Goal: Task Accomplishment & Management: Manage account settings

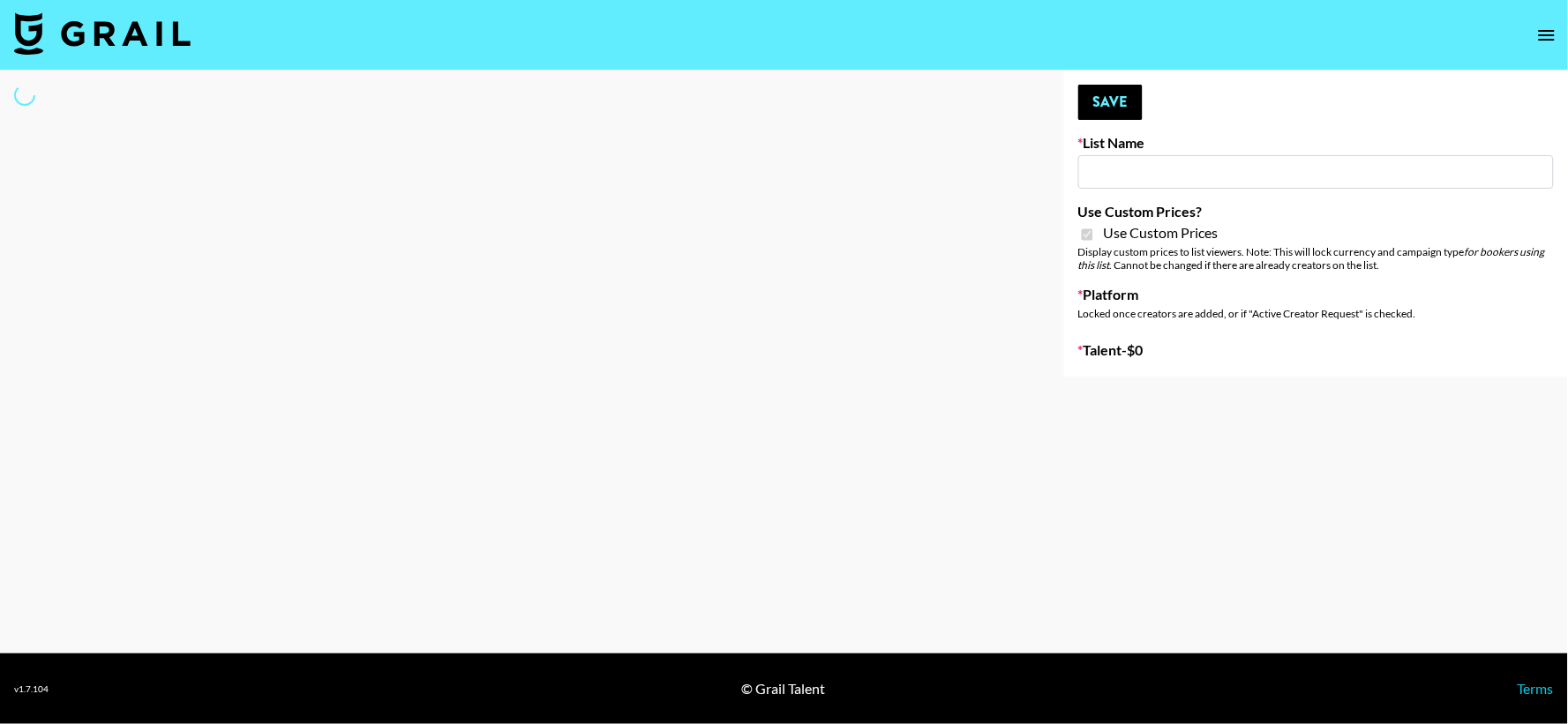
type input "Whallpro"
checkbox input "true"
select select "Brand"
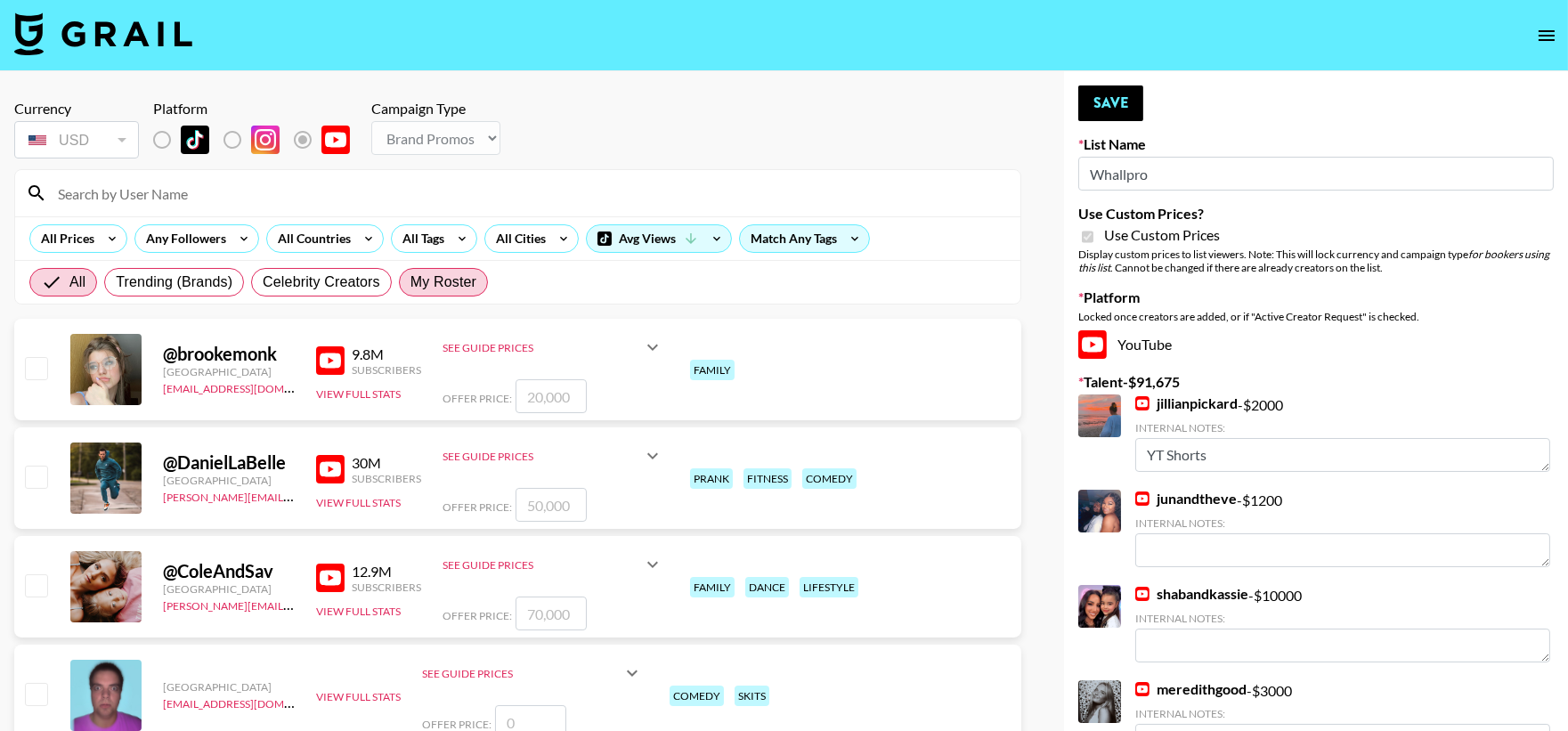
click at [464, 276] on span "My Roster" at bounding box center [443, 282] width 66 height 22
click at [411, 282] on input "My Roster" at bounding box center [411, 282] width 0 height 0
radio input "true"
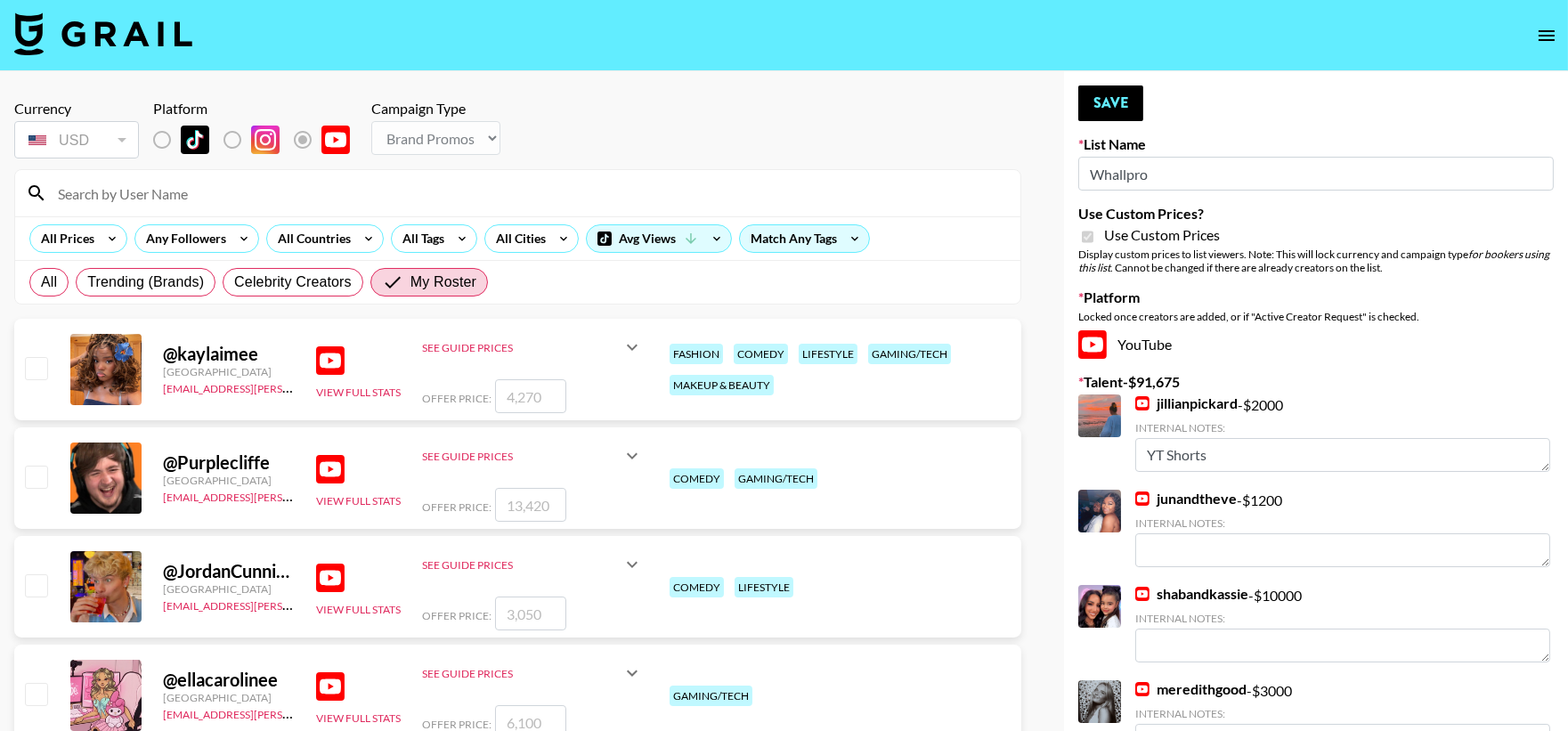
drag, startPoint x: 1148, startPoint y: 176, endPoint x: 1081, endPoint y: 181, distance: 67.2
click at [1081, 181] on input "Whallpro" at bounding box center [1316, 173] width 475 height 34
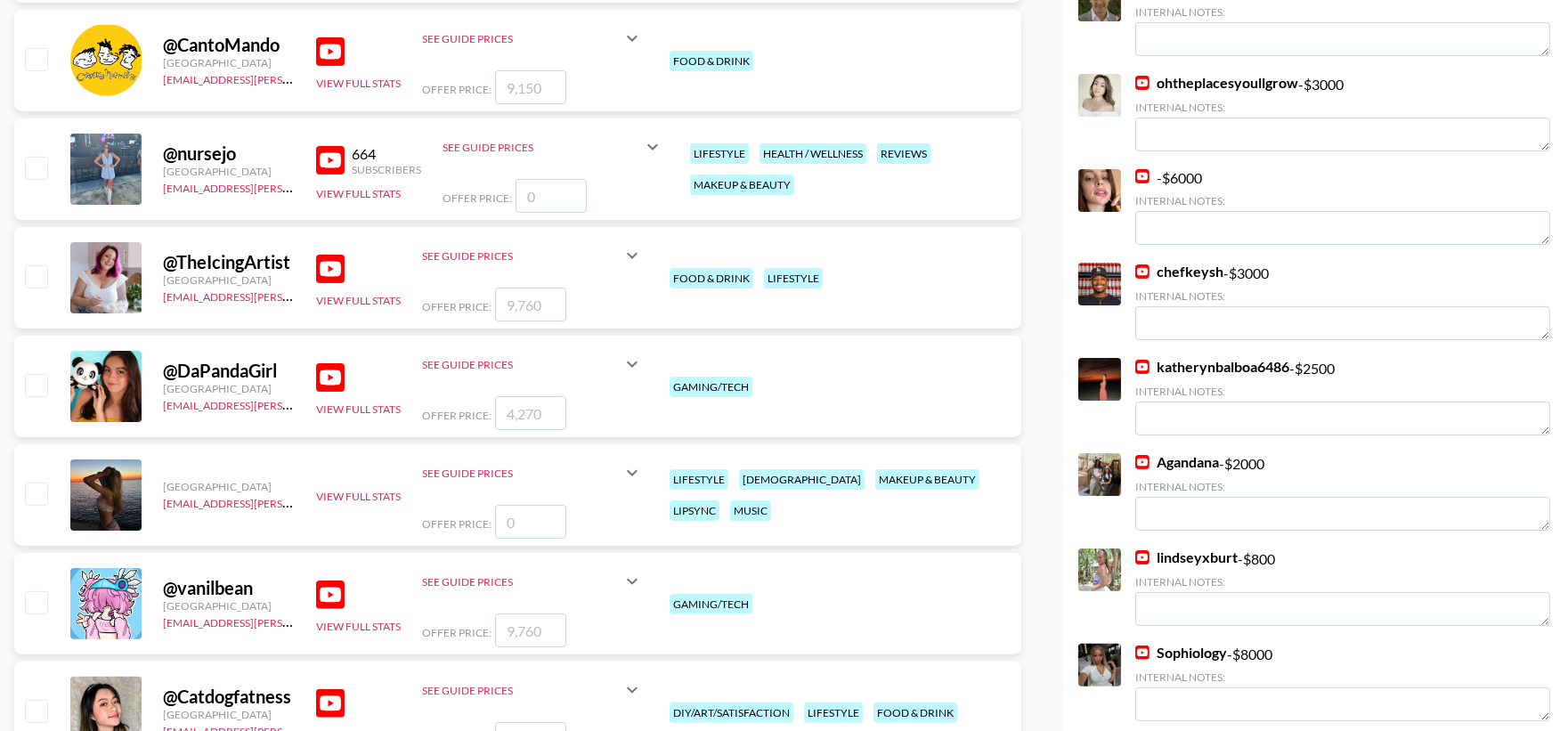
scroll to position [1267, 0]
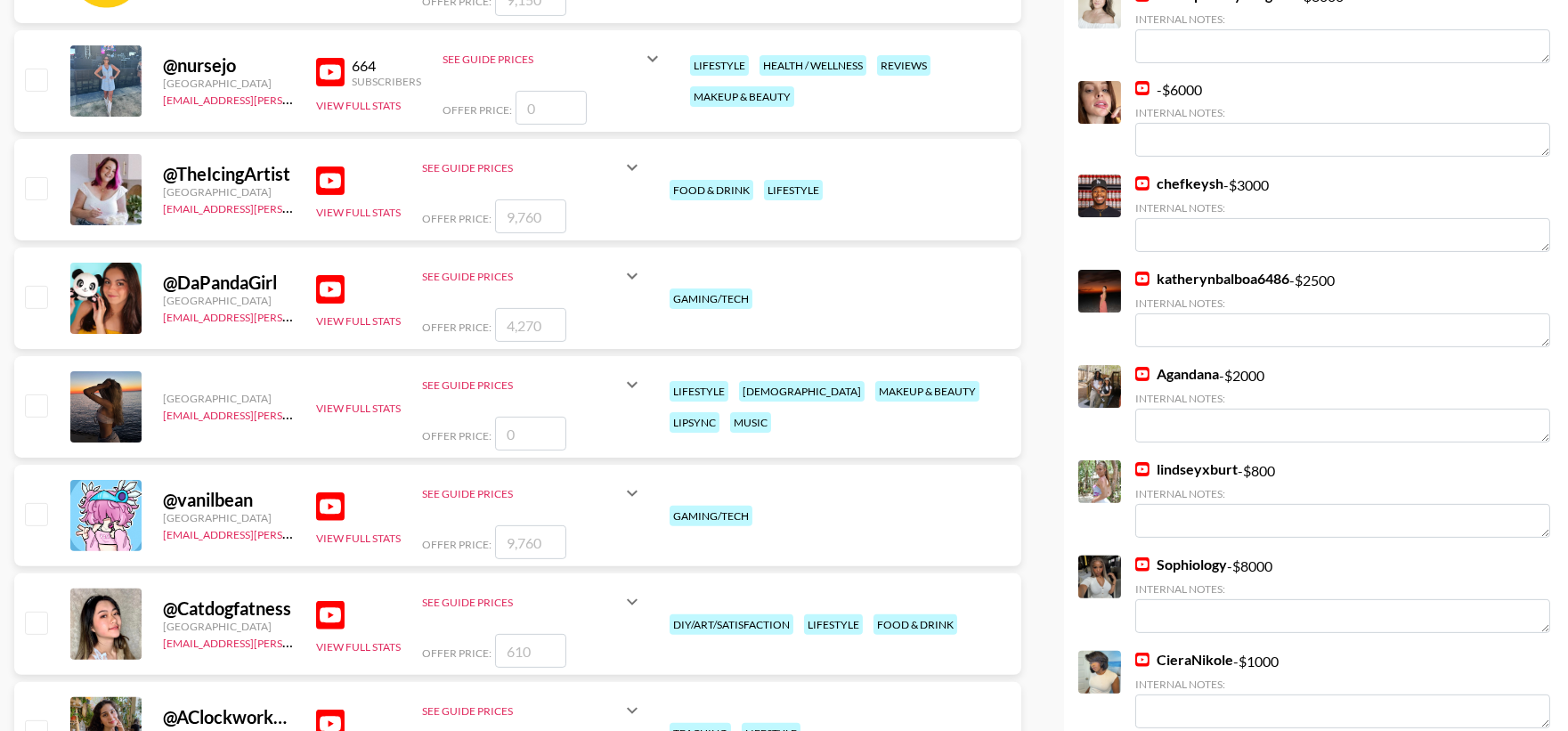
click at [31, 82] on input "checkbox" at bounding box center [36, 79] width 22 height 22
click at [39, 90] on input "checkbox" at bounding box center [36, 79] width 22 height 22
click at [47, 74] on input "checkbox" at bounding box center [36, 79] width 22 height 22
checkbox input "false"
click at [27, 181] on input "checkbox" at bounding box center [36, 188] width 22 height 22
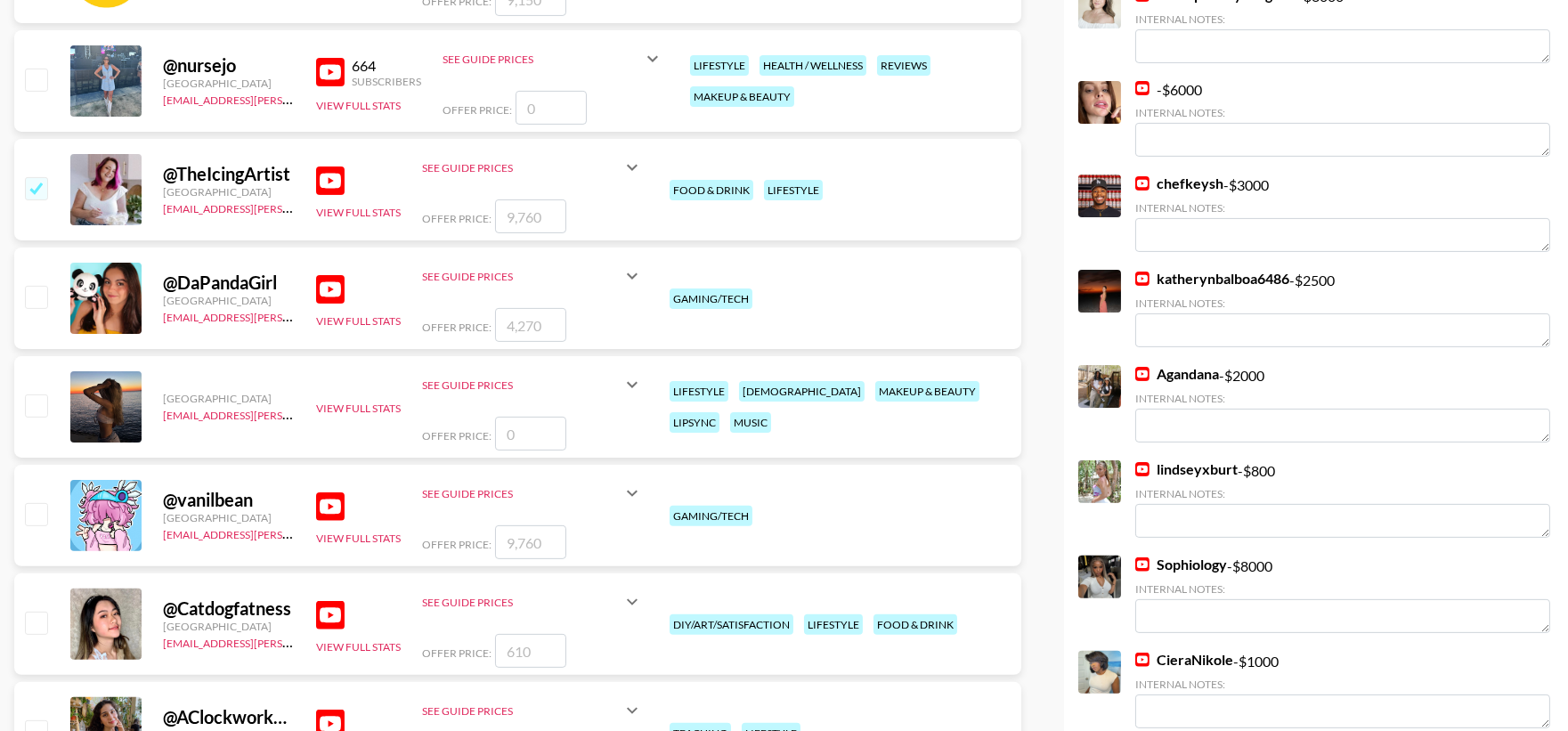
checkbox input "true"
type input "9760"
click at [27, 181] on input "checkbox" at bounding box center [36, 188] width 22 height 22
checkbox input "false"
click at [27, 181] on input "checkbox" at bounding box center [36, 188] width 22 height 22
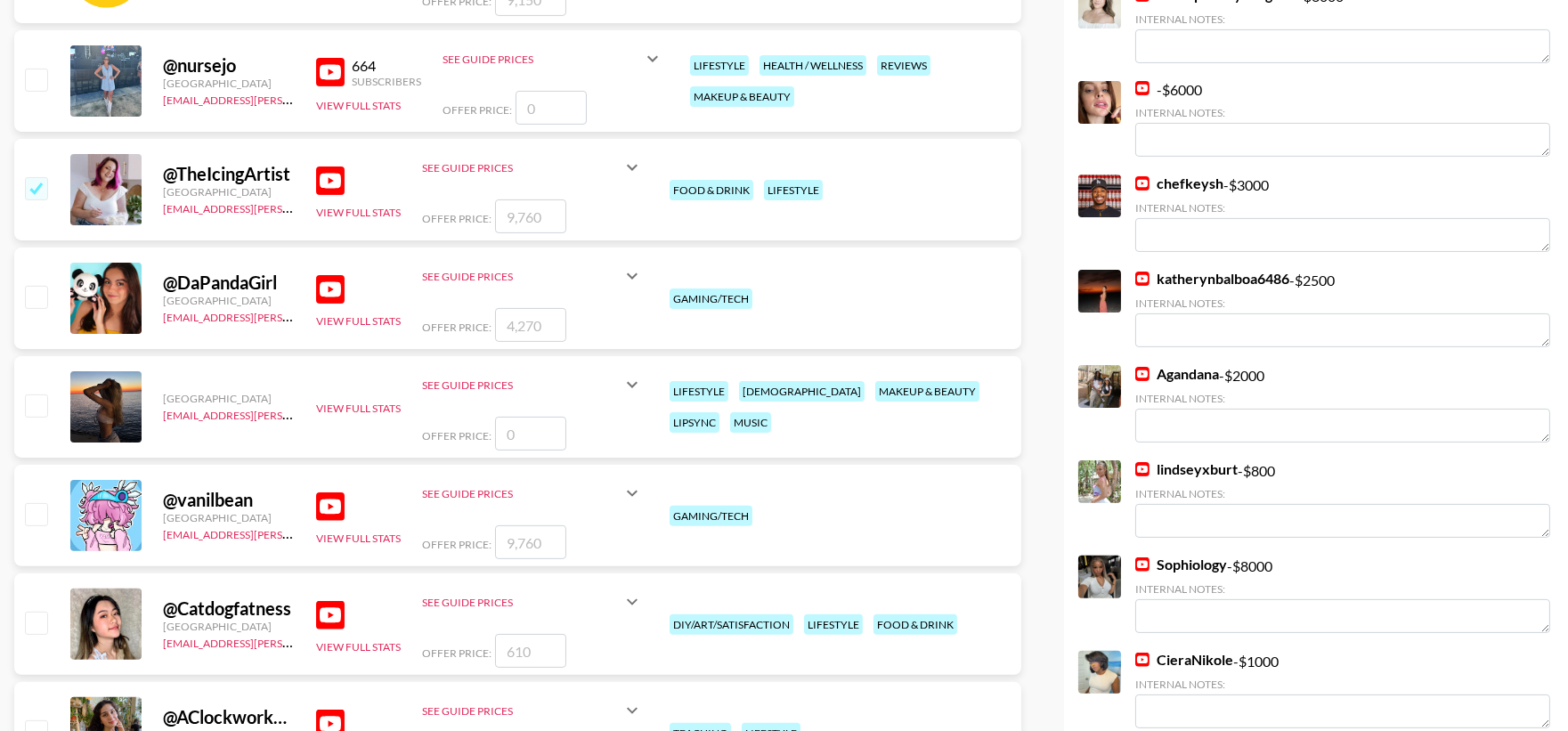
checkbox input "true"
type input "9760"
click at [533, 111] on input "number" at bounding box center [551, 108] width 71 height 34
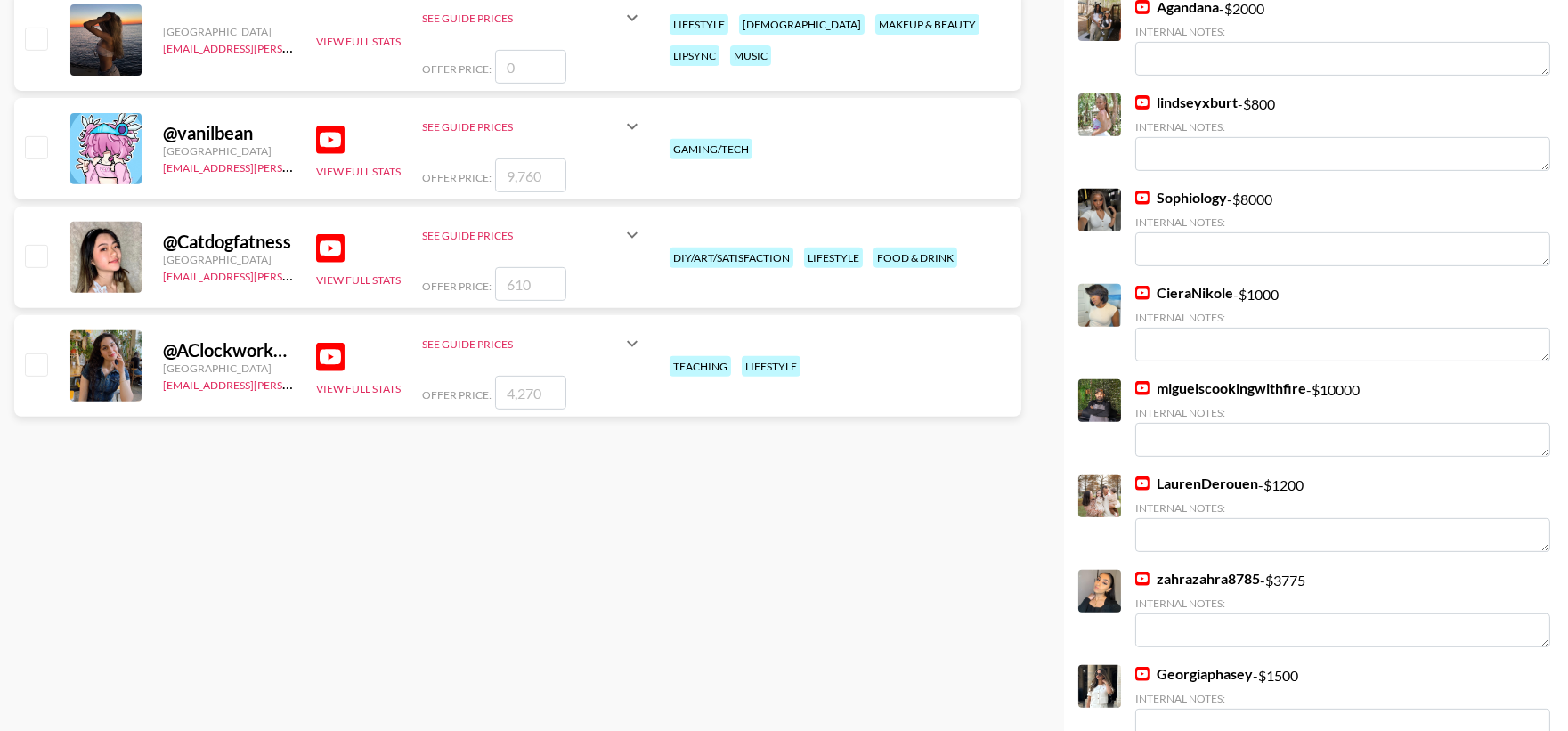
scroll to position [1662, 0]
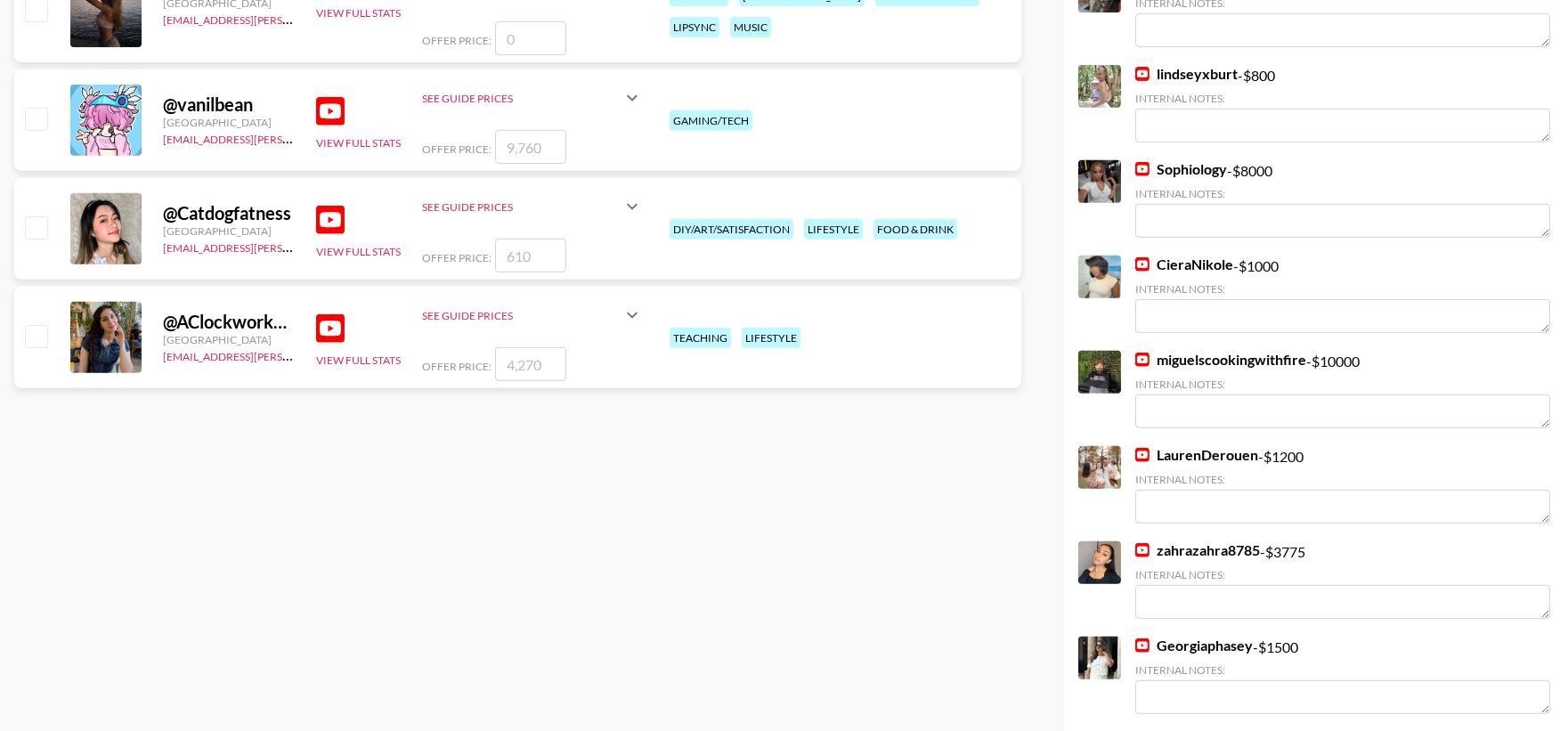
click at [31, 337] on input "checkbox" at bounding box center [36, 336] width 22 height 22
checkbox input "true"
type input "4270"
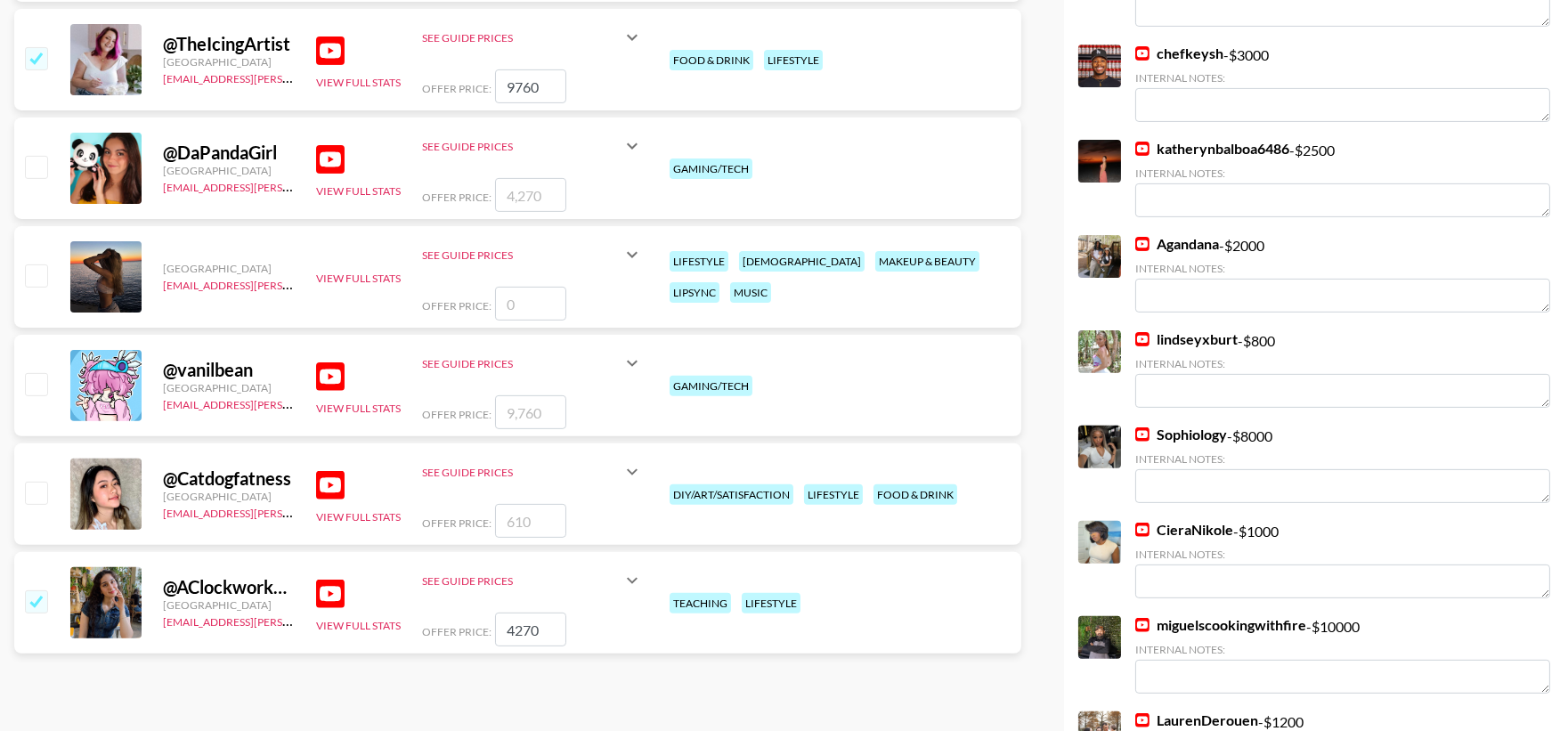
scroll to position [1438, 0]
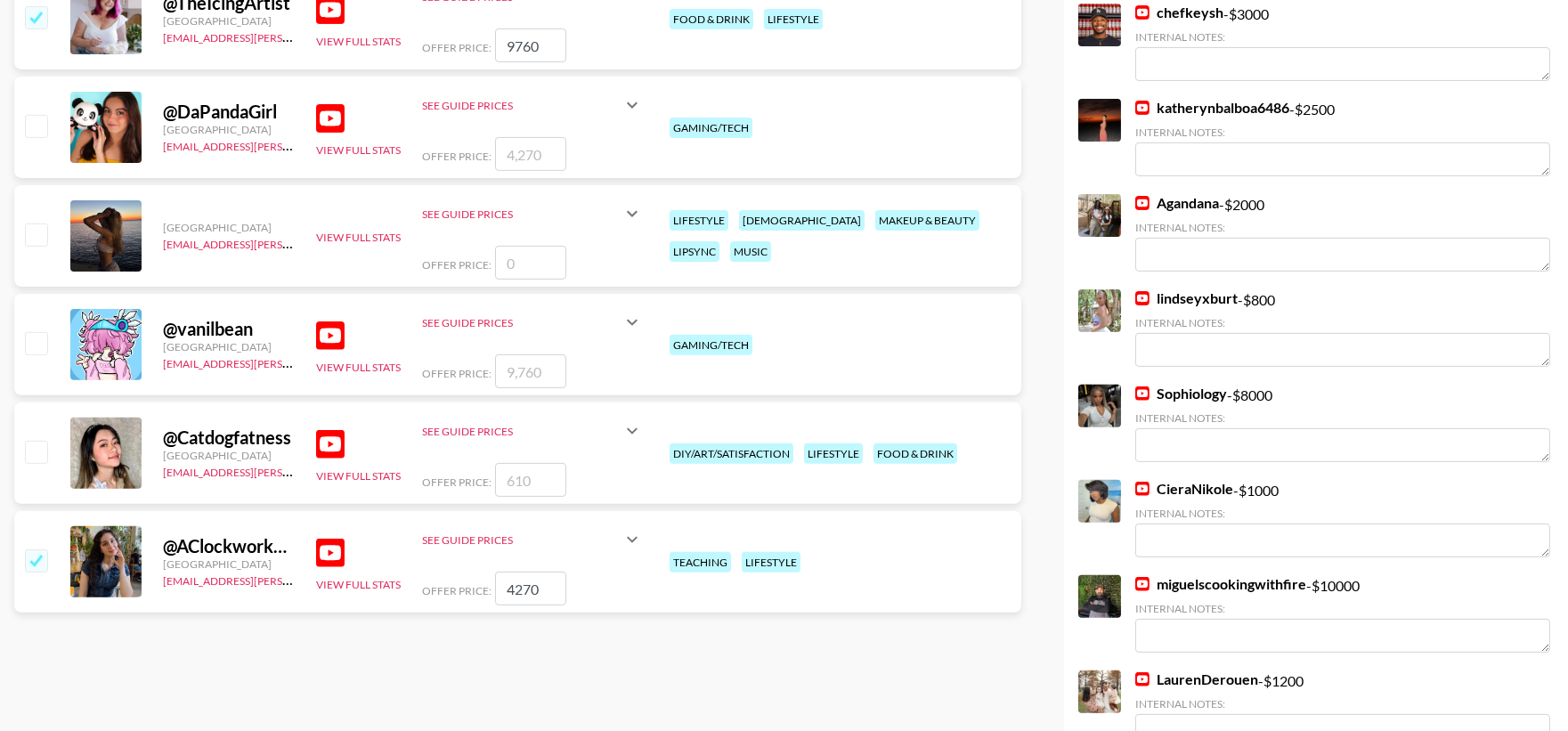
click at [31, 572] on input "checkbox" at bounding box center [36, 561] width 22 height 22
checkbox input "false"
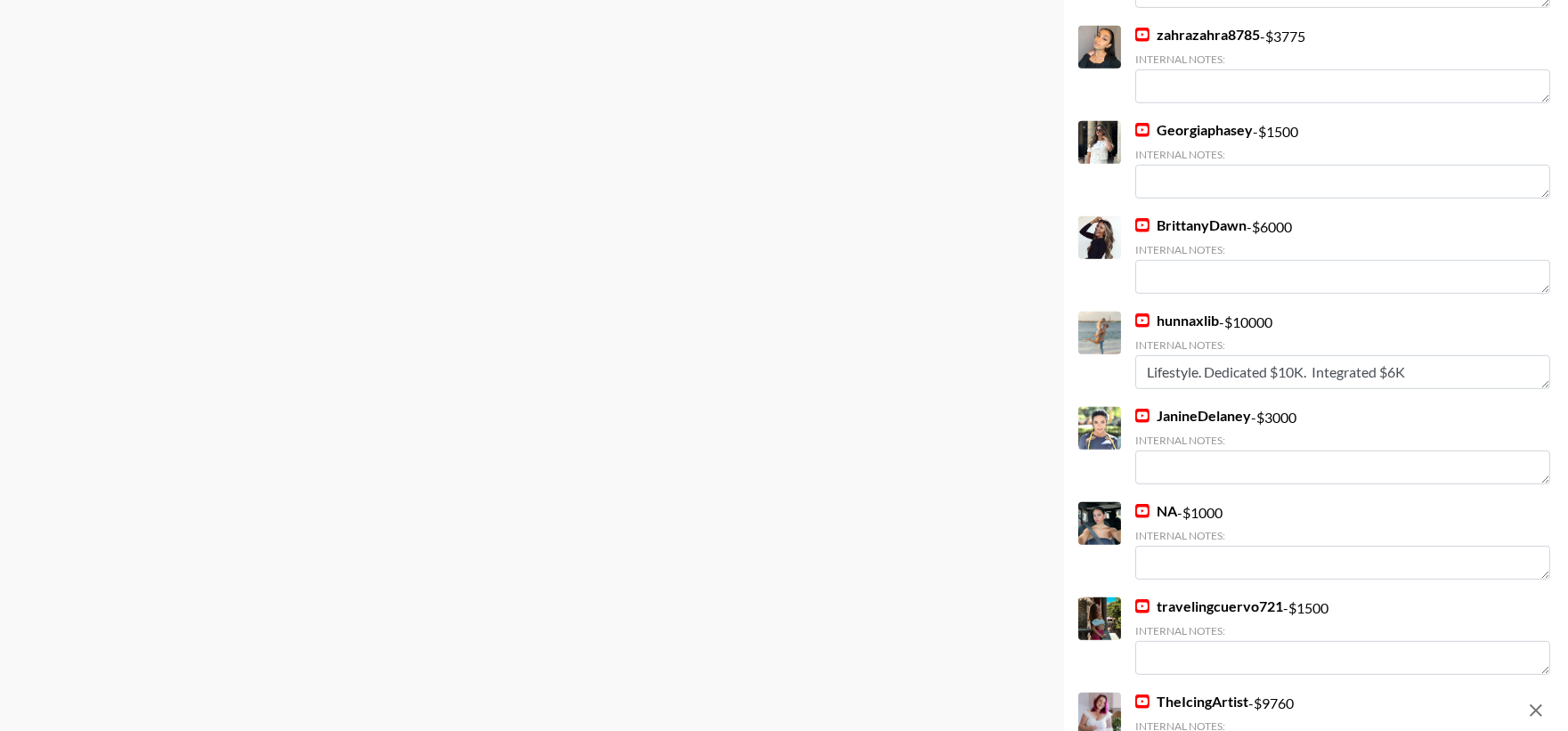
scroll to position [2329, 0]
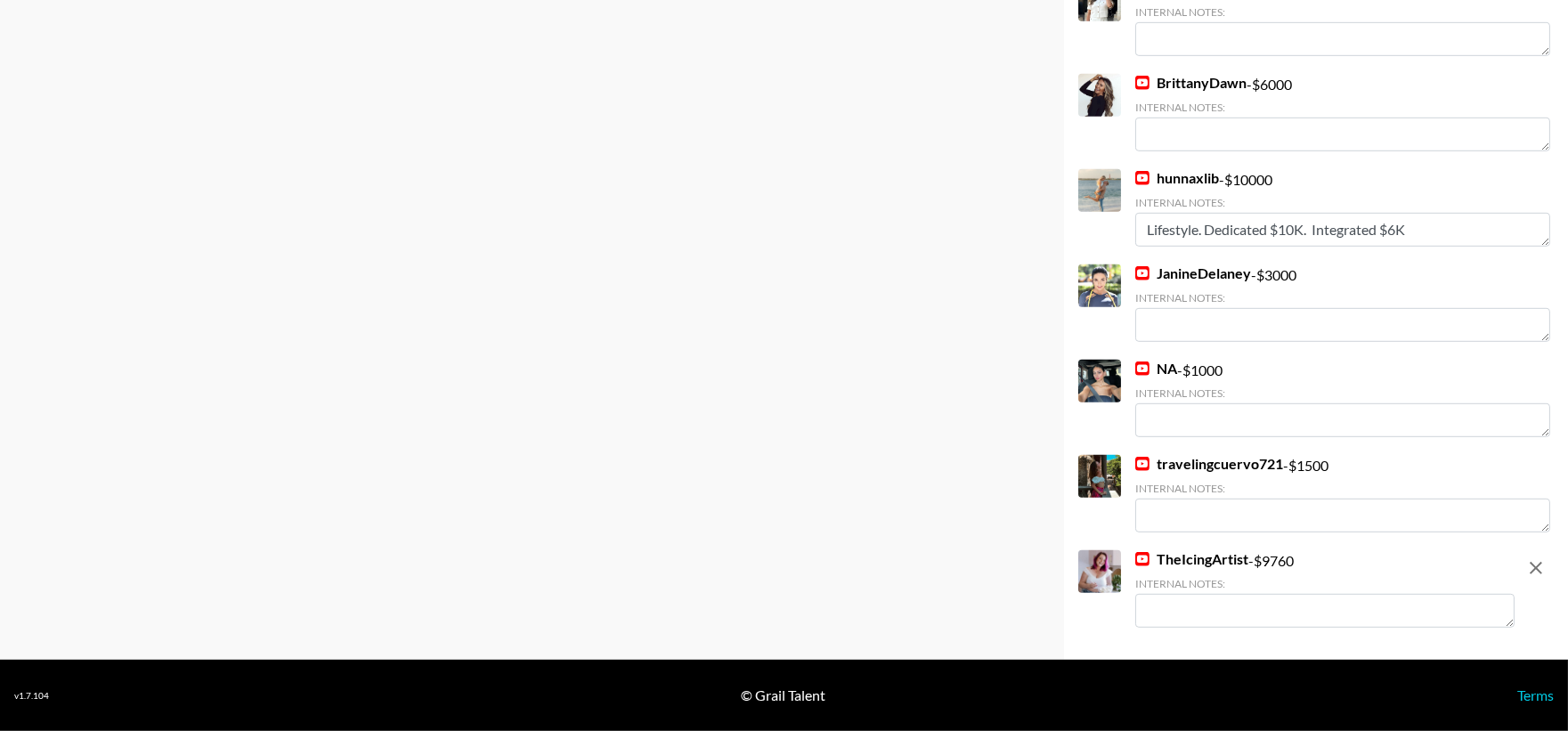
drag, startPoint x: 1196, startPoint y: 626, endPoint x: 1204, endPoint y: 633, distance: 10.6
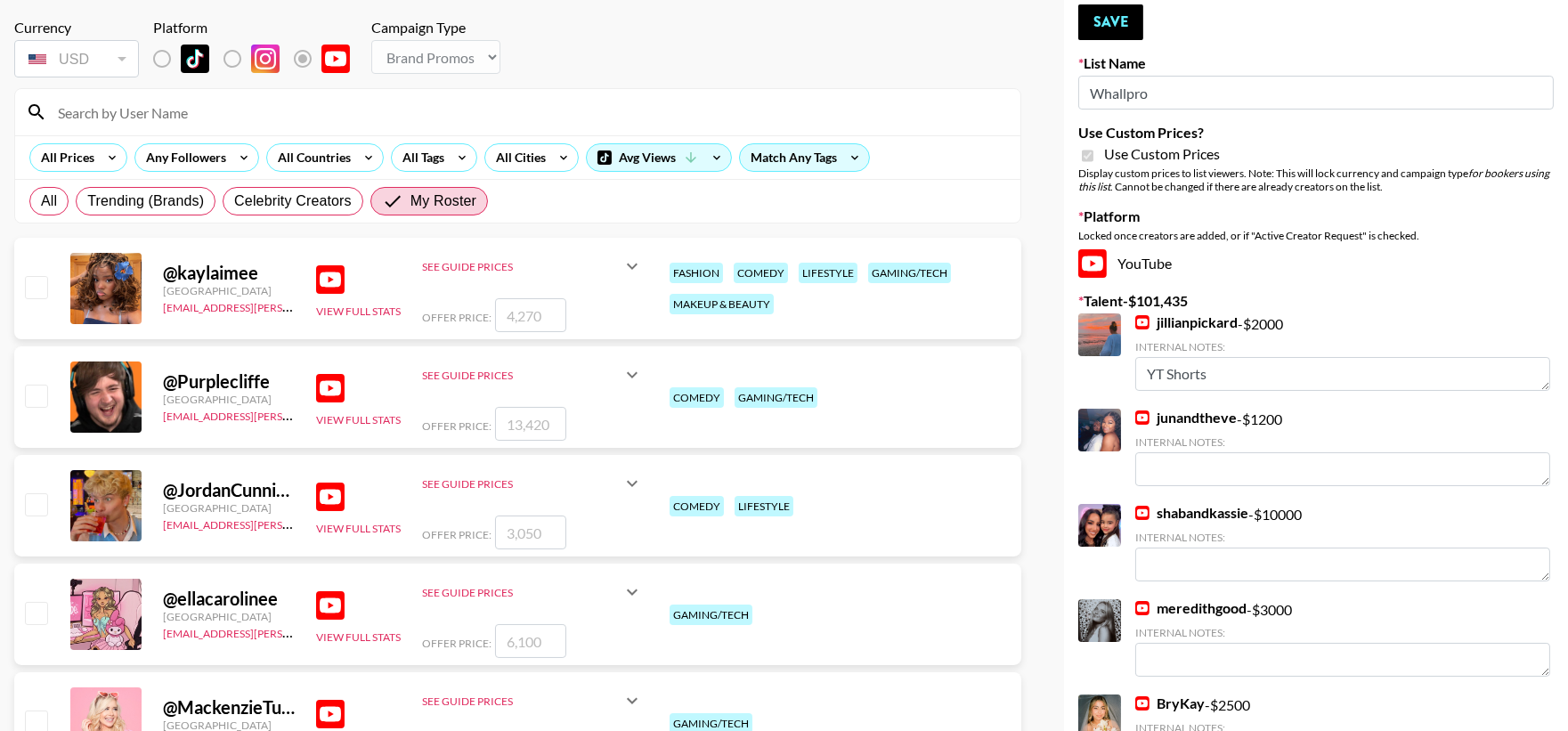
scroll to position [0, 0]
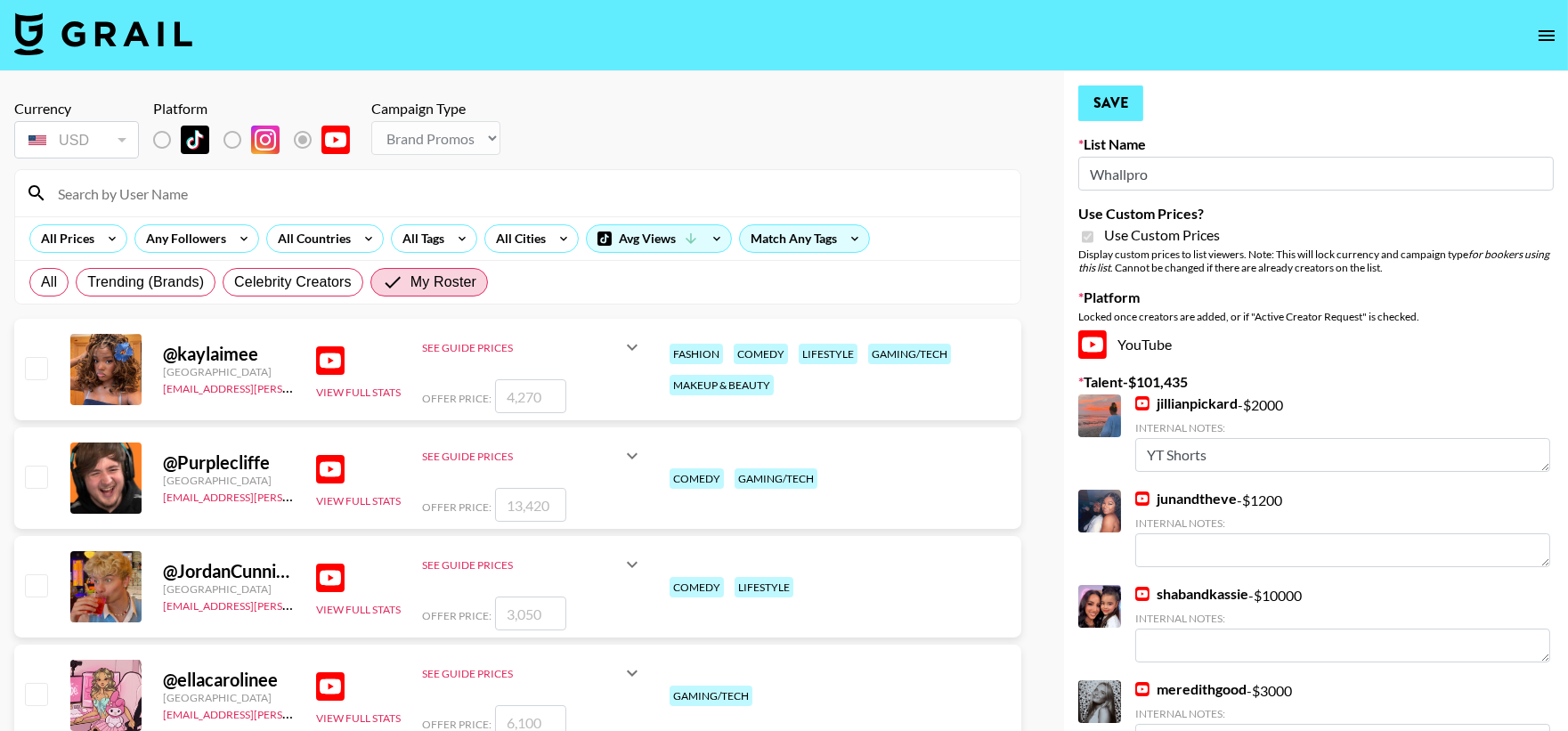
type textarea "she is US based"
click at [1111, 100] on button "Save" at bounding box center [1111, 103] width 65 height 36
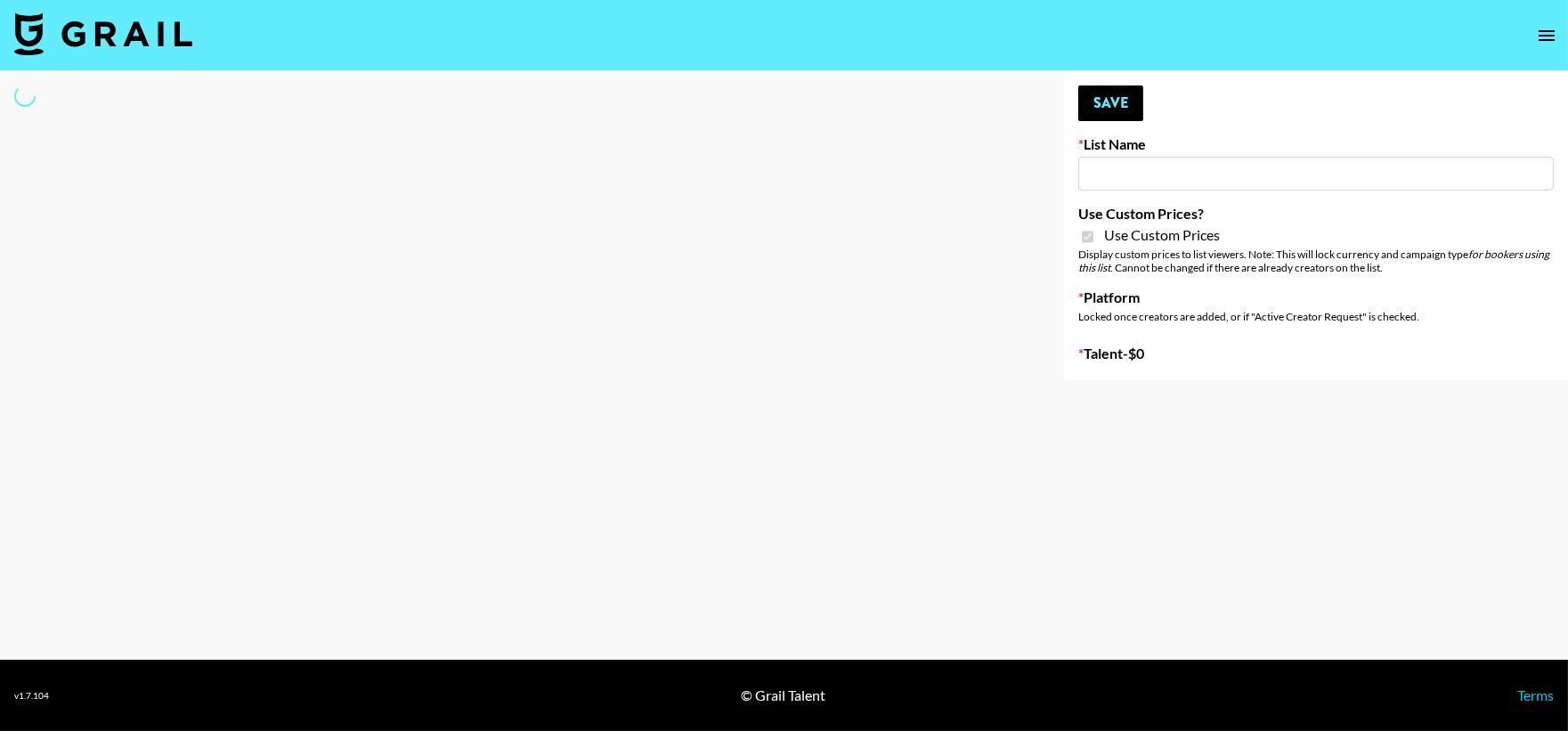
type input "G4free"
checkbox input "true"
select select "Brand"
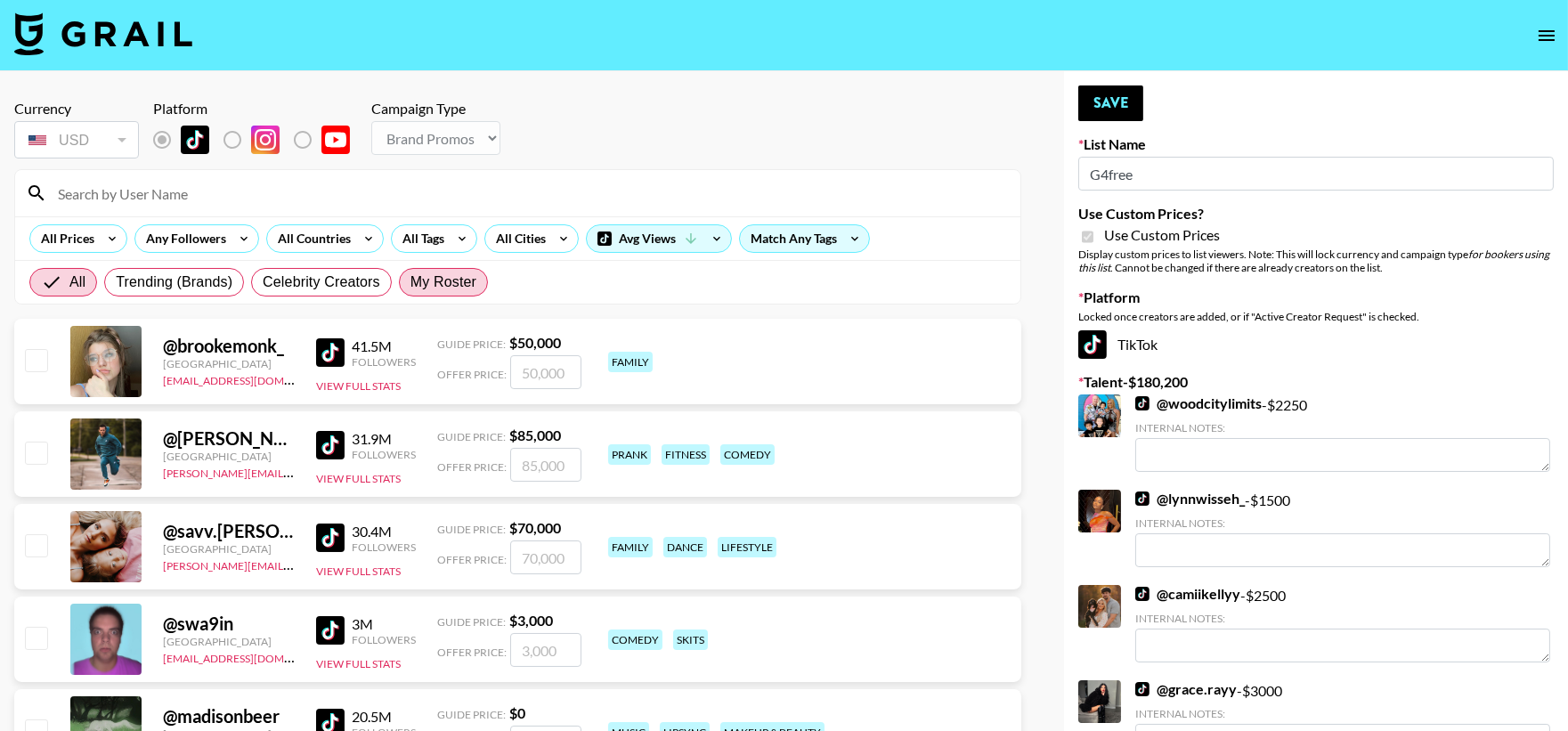
click at [447, 283] on span "My Roster" at bounding box center [443, 282] width 66 height 22
click at [411, 282] on input "My Roster" at bounding box center [411, 282] width 0 height 0
radio input "true"
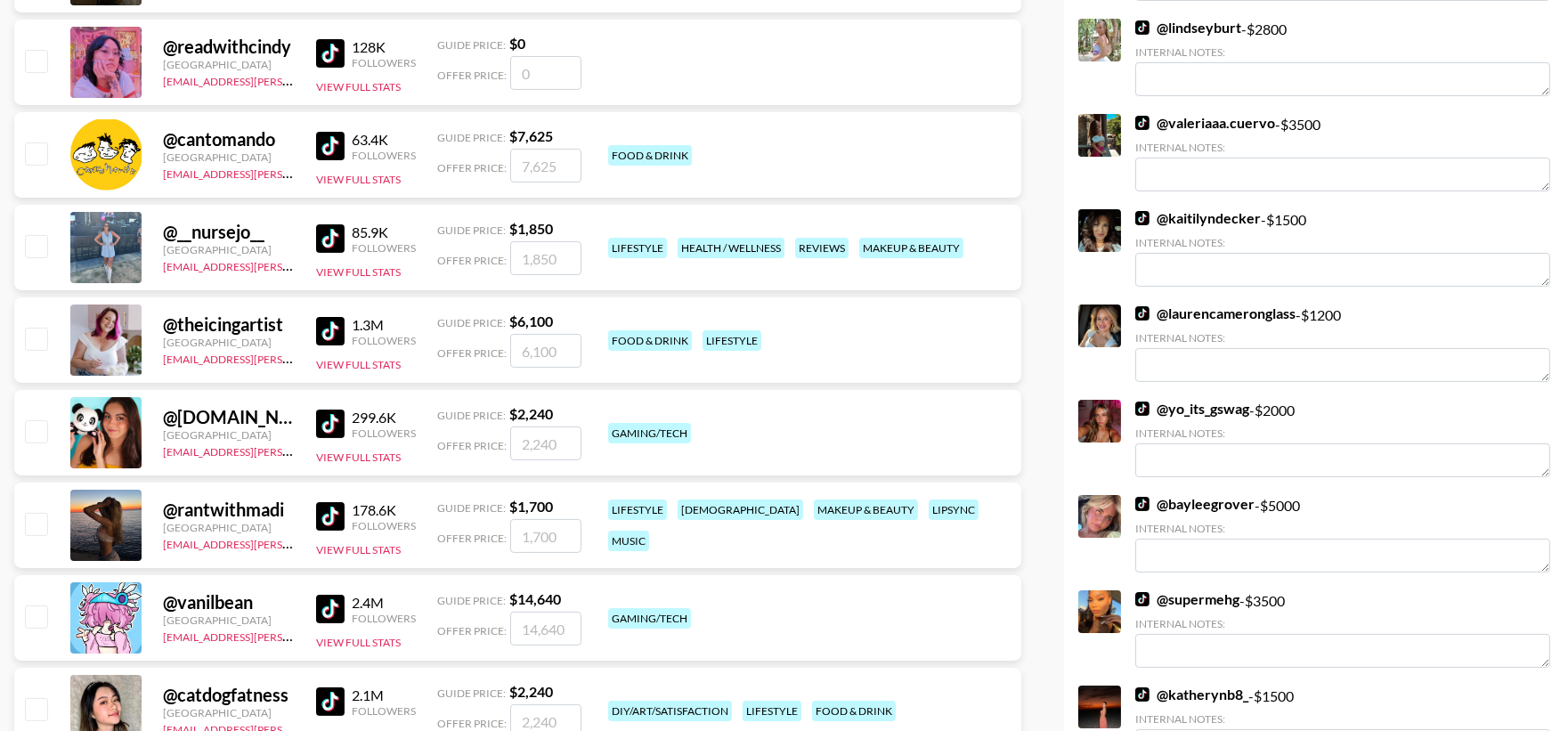
scroll to position [963, 0]
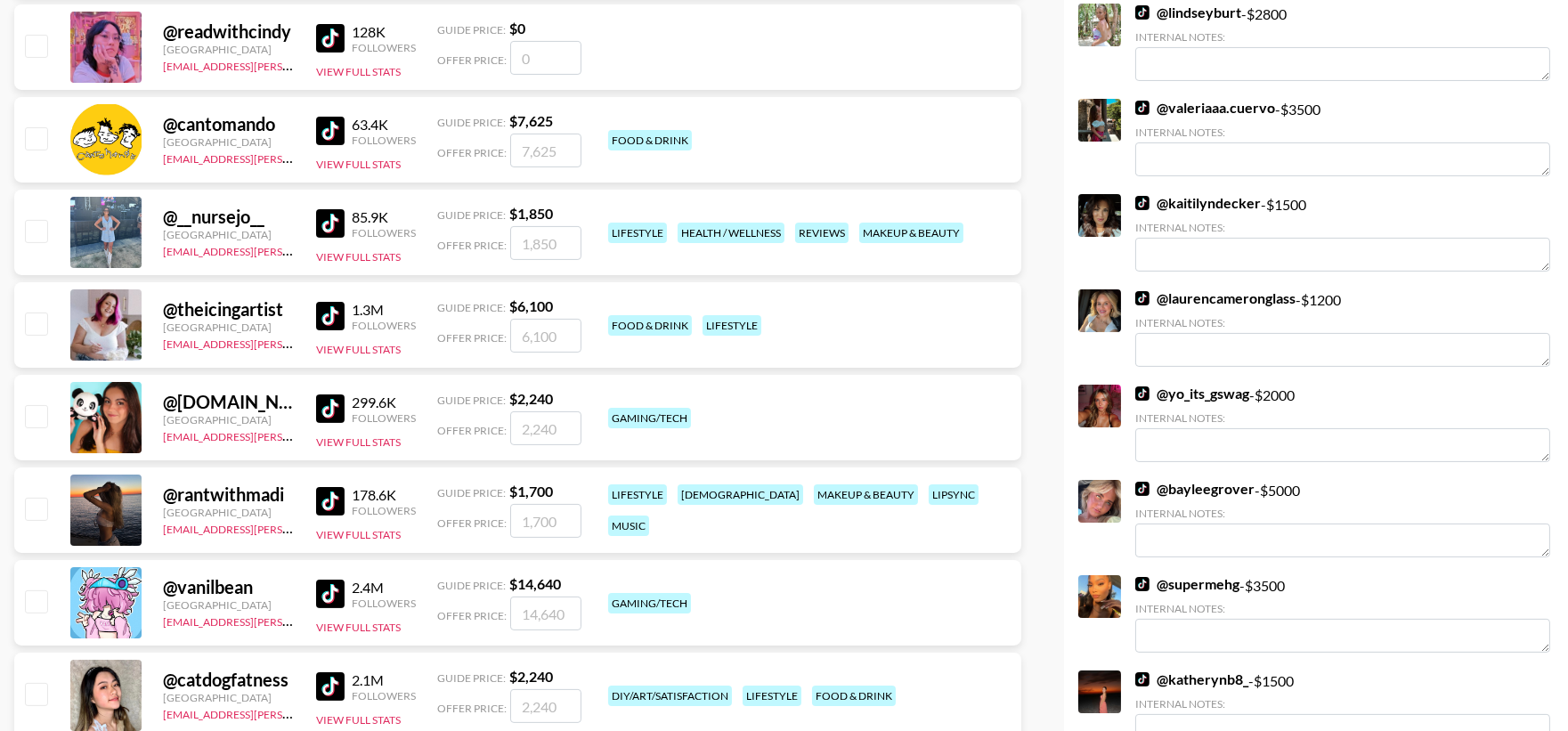
click at [40, 244] on div at bounding box center [36, 232] width 28 height 31
click at [42, 225] on input "checkbox" at bounding box center [36, 231] width 22 height 22
checkbox input "true"
type input "1850"
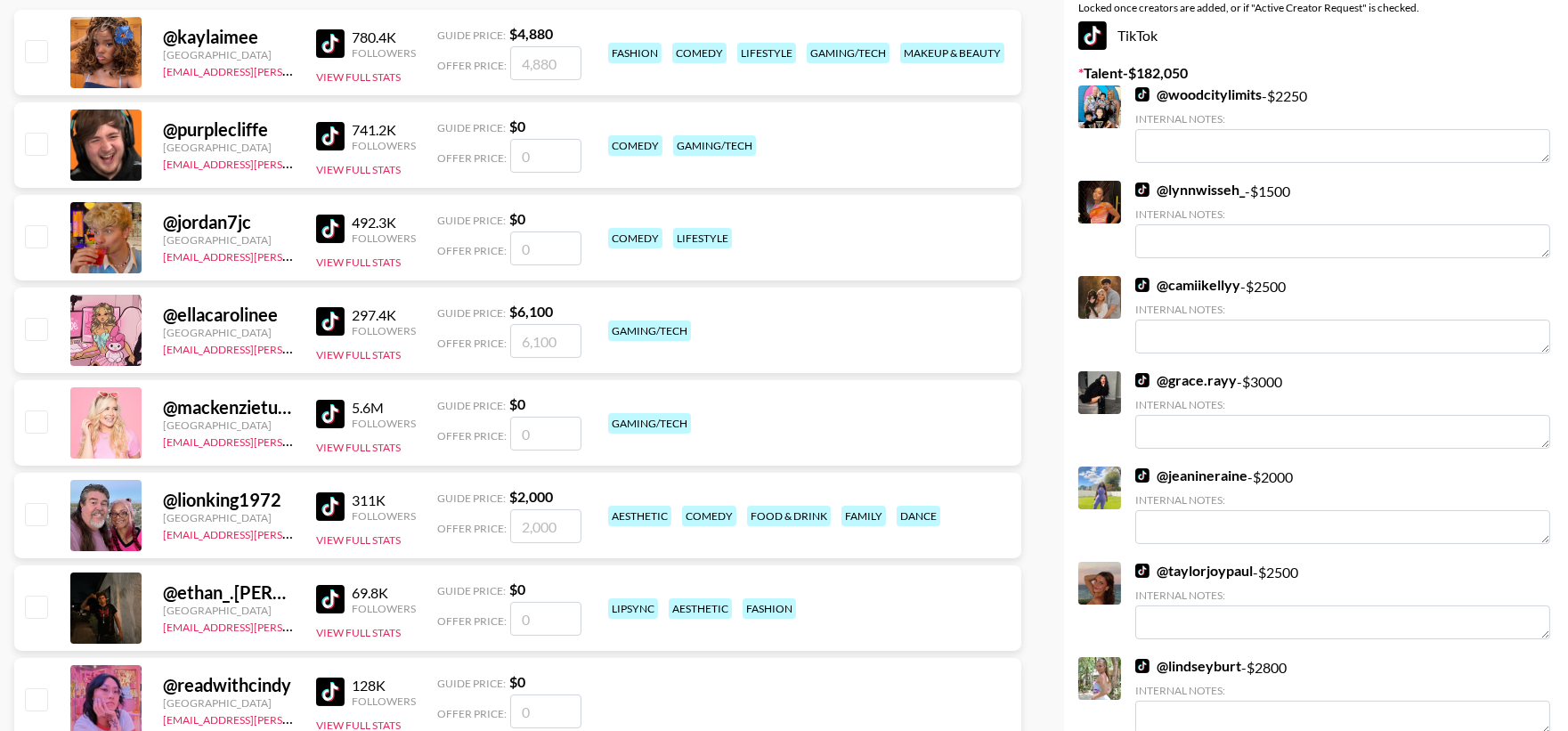
scroll to position [0, 0]
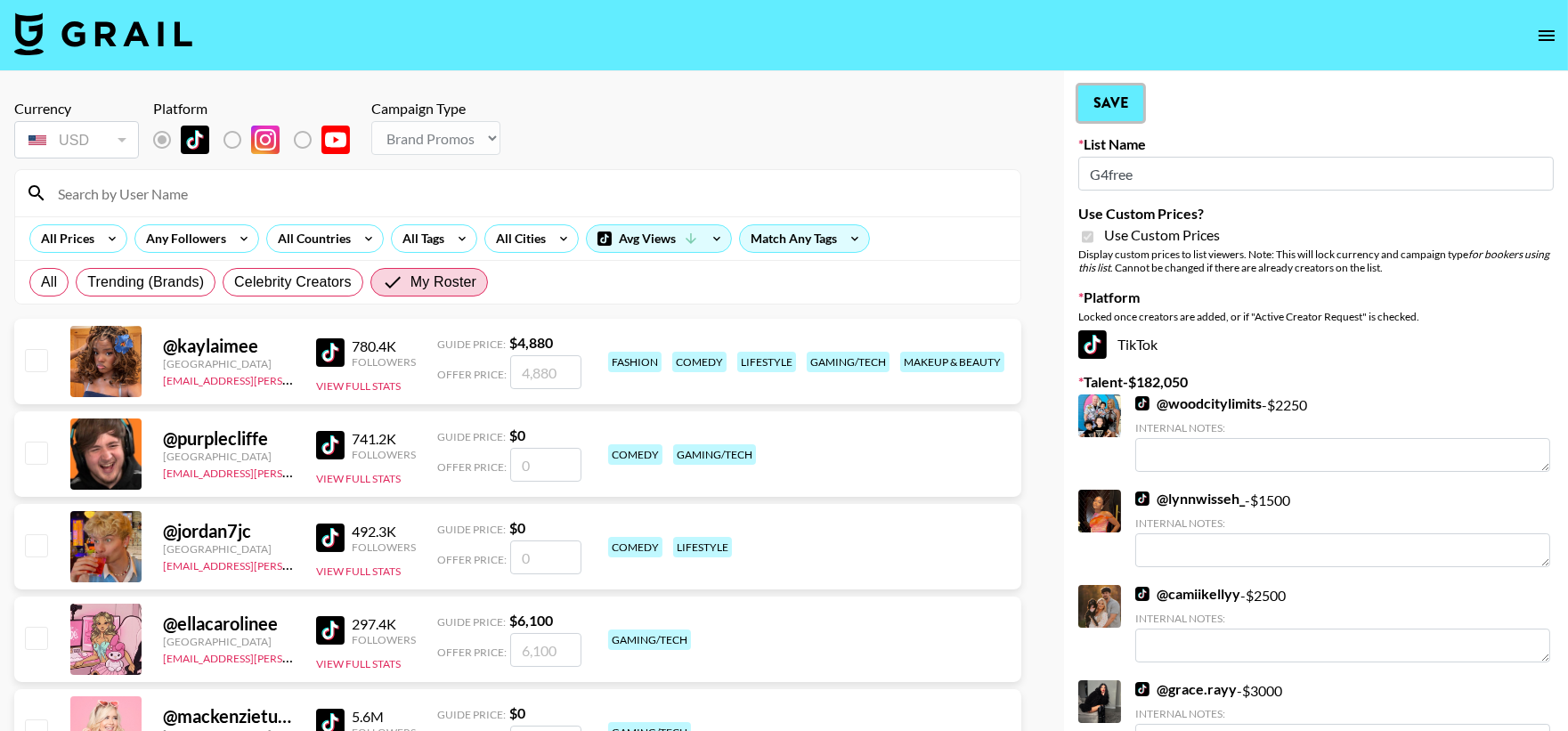
click at [1084, 98] on button "Save" at bounding box center [1111, 103] width 65 height 36
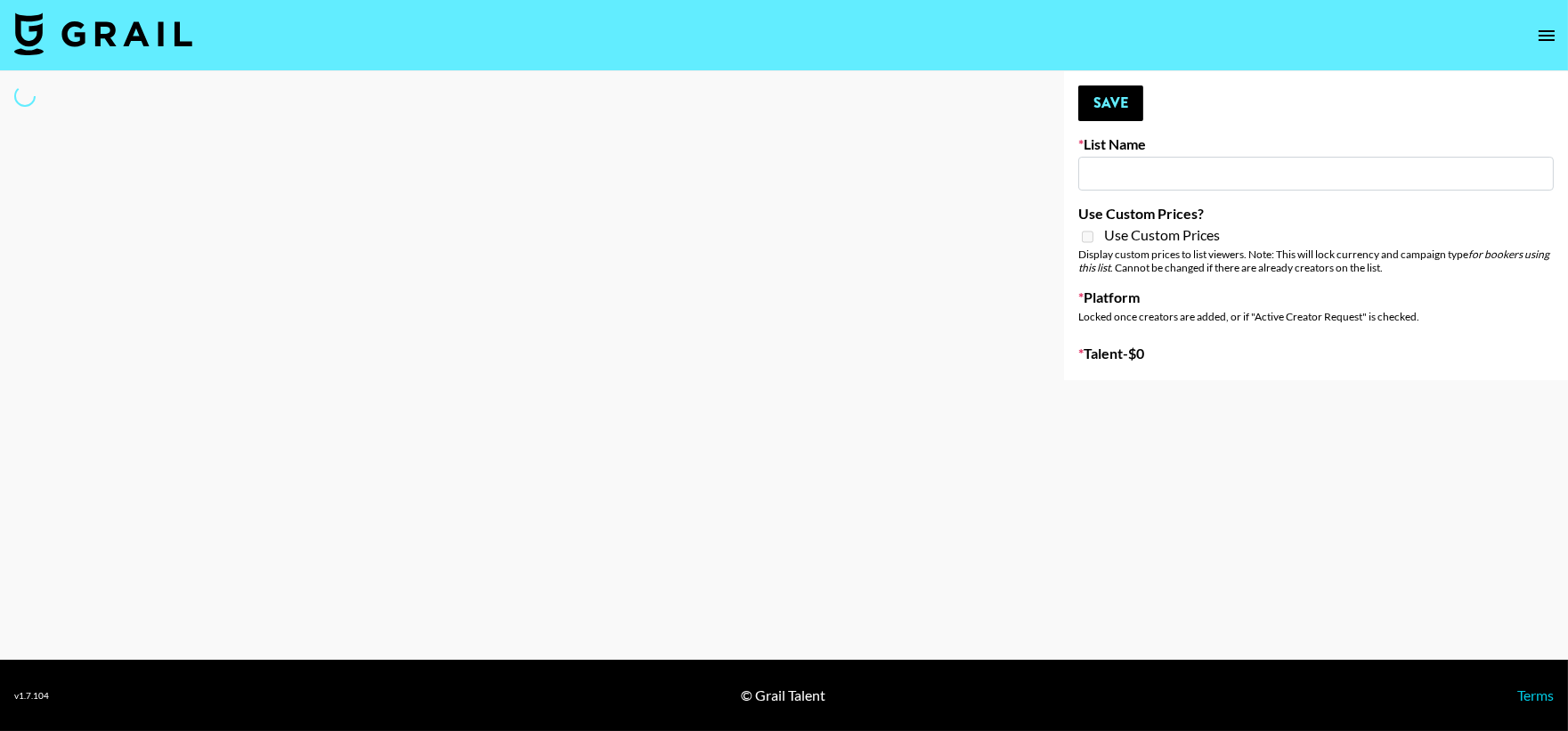
type input "Kinologue App"
select select "Song"
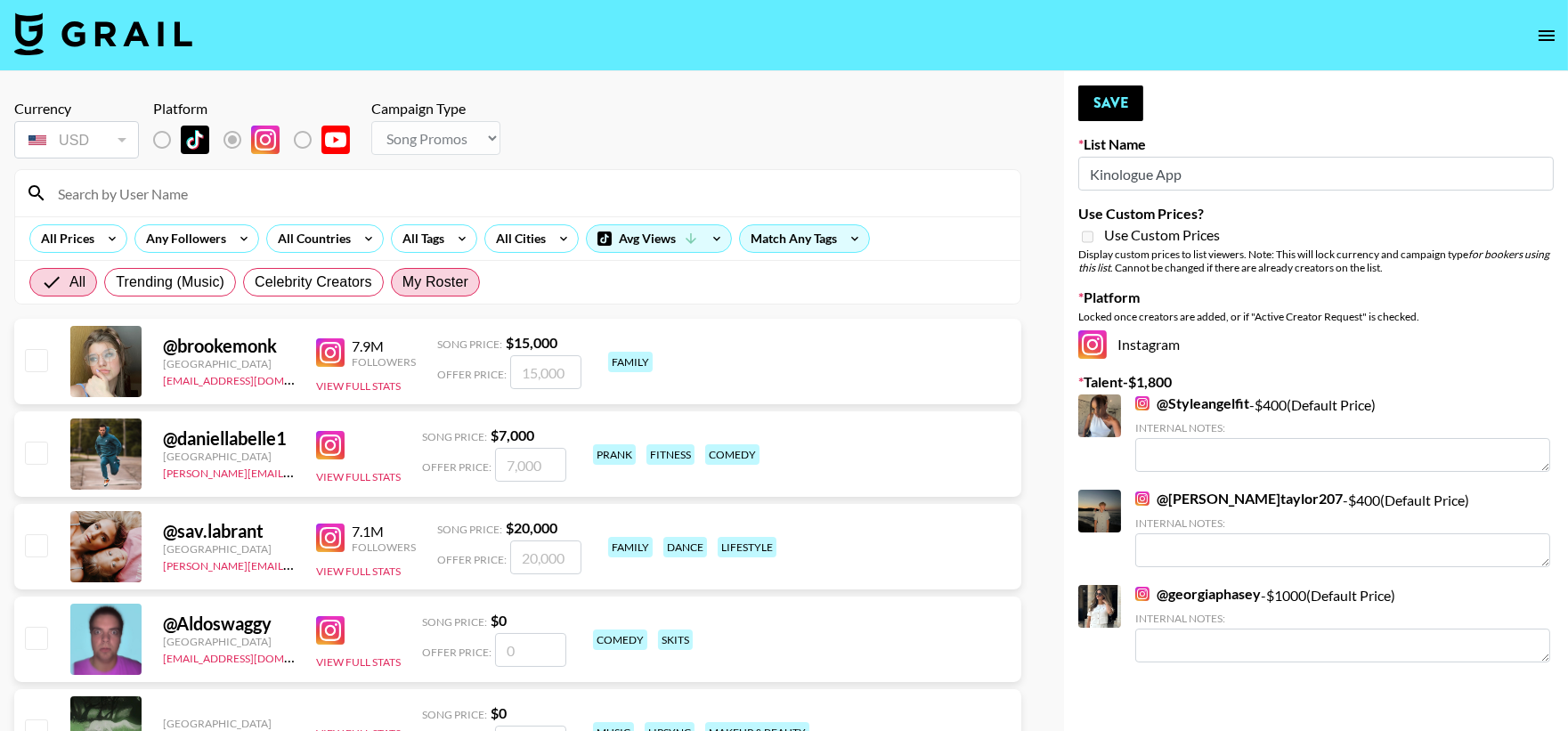
click at [441, 276] on span "My Roster" at bounding box center [436, 282] width 66 height 22
click at [403, 282] on input "My Roster" at bounding box center [403, 282] width 0 height 0
radio input "true"
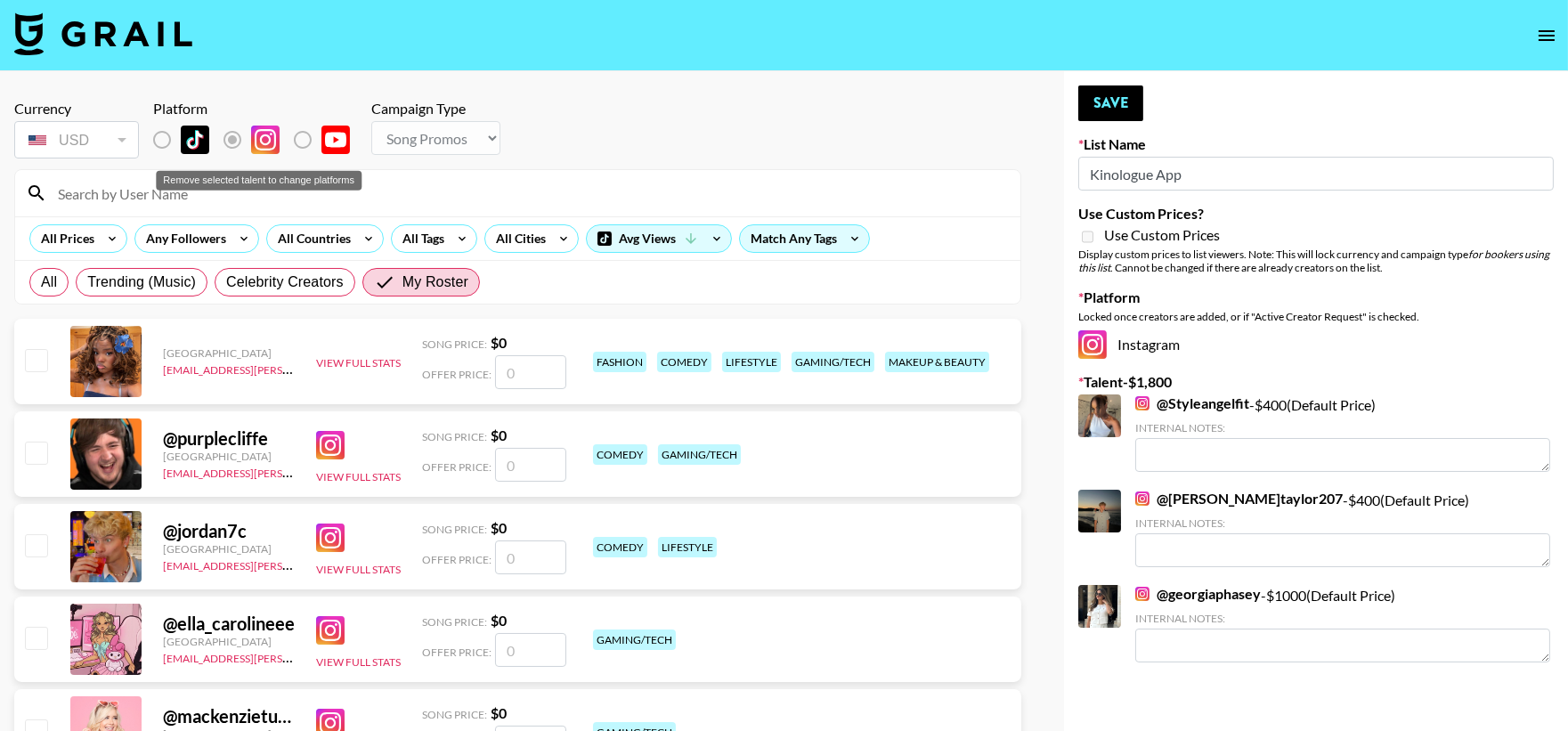
click at [279, 190] on div "Remove selected talent to change platforms" at bounding box center [258, 175] width 209 height 34
click at [220, 199] on input at bounding box center [529, 193] width 962 height 29
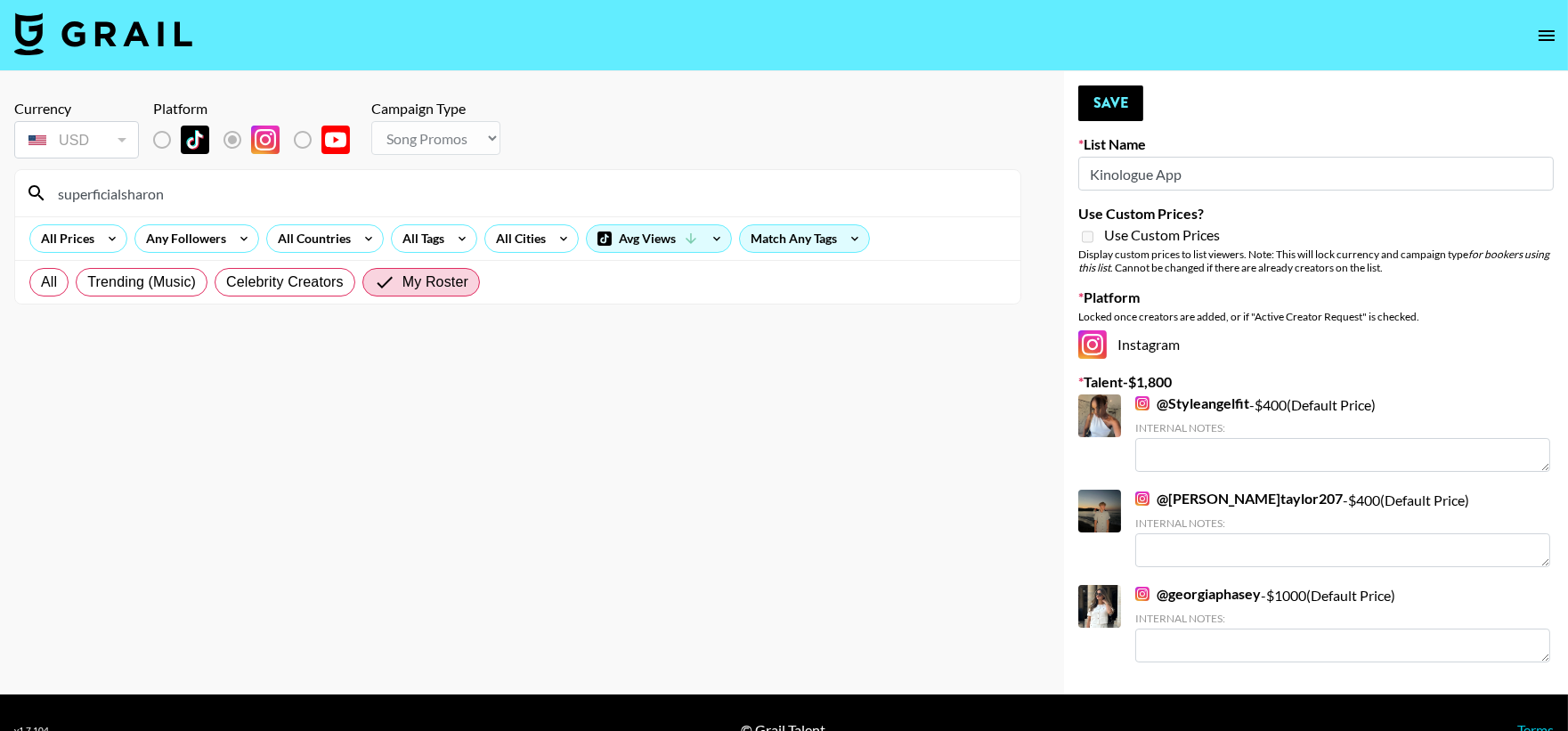
type input "superficialsharon"
click at [1087, 404] on div at bounding box center [1099, 415] width 43 height 43
click at [1184, 404] on link "@ Styleangelfit" at bounding box center [1192, 403] width 114 height 18
